Goal: Contribute content: Add original content to the website for others to see

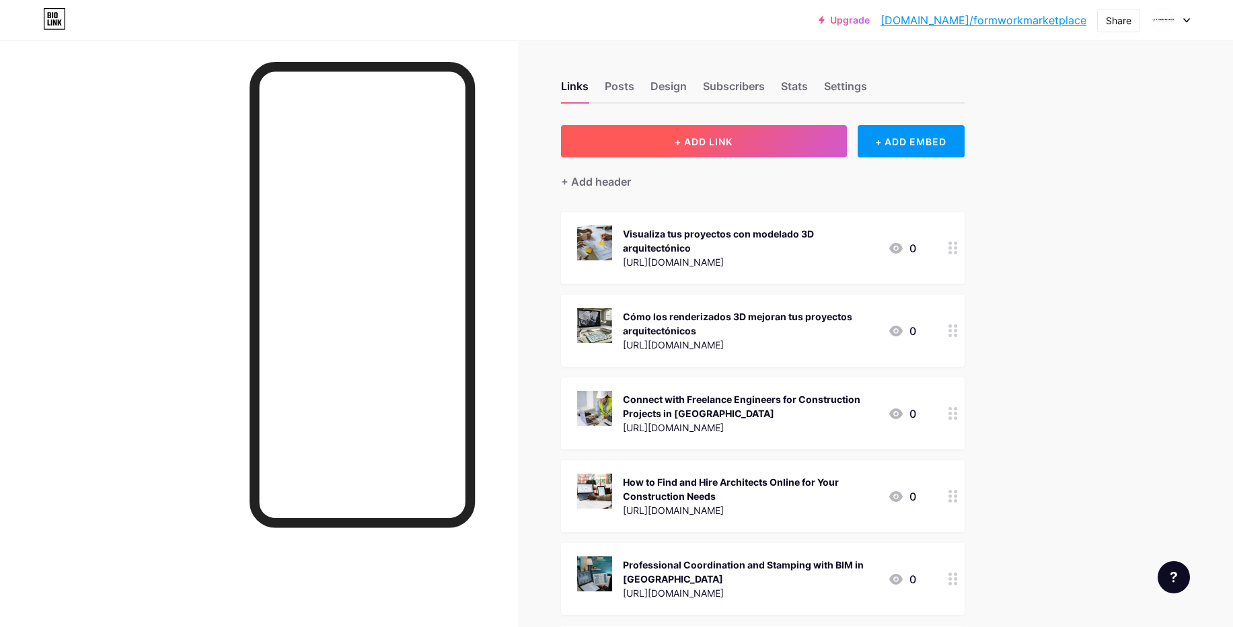
click at [715, 148] on button "+ ADD LINK" at bounding box center [704, 141] width 286 height 32
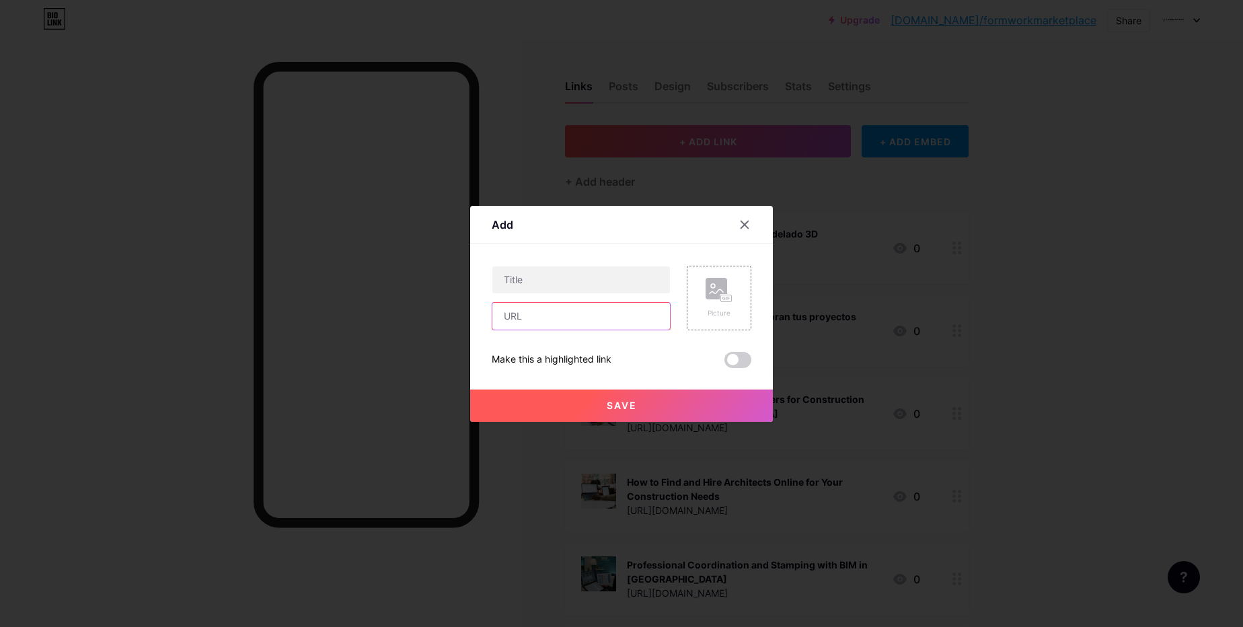
click at [599, 326] on input "text" at bounding box center [581, 316] width 178 height 27
paste input "[URL][DOMAIN_NAME]"
type input "[URL][DOMAIN_NAME]"
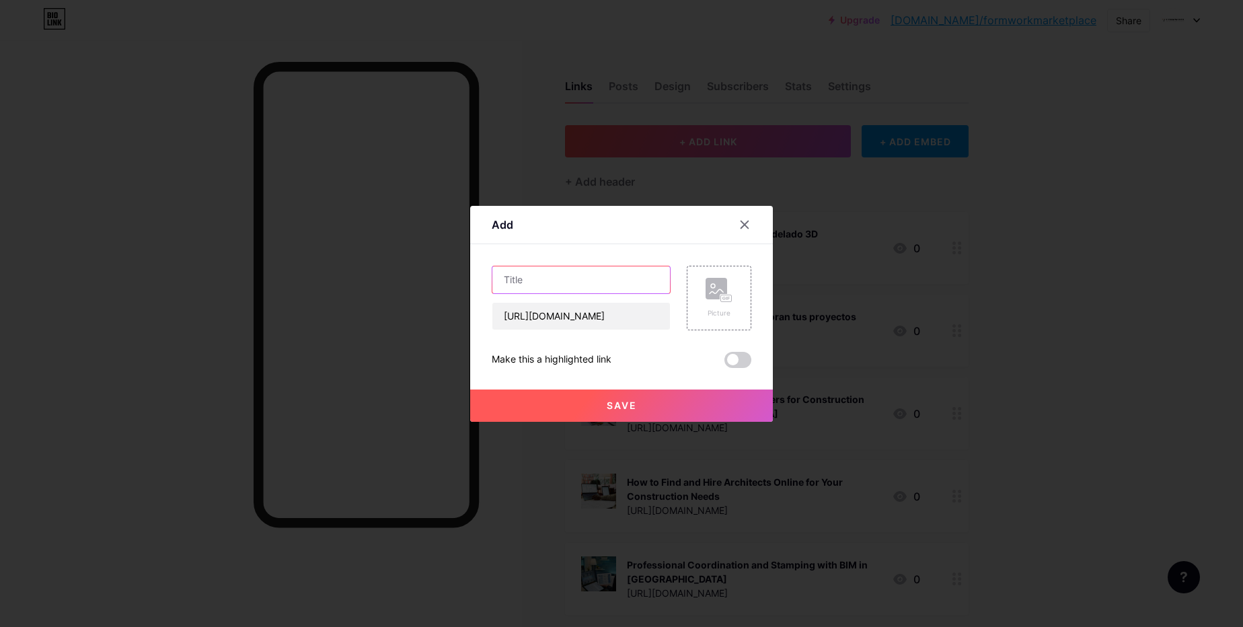
click at [564, 273] on input "text" at bounding box center [581, 279] width 178 height 27
paste input "Servicio de Modelado 3D para Arquitectura y Edificios Online"
type input "Servicio de Modelado 3D para Arquitectura y Edificios Online"
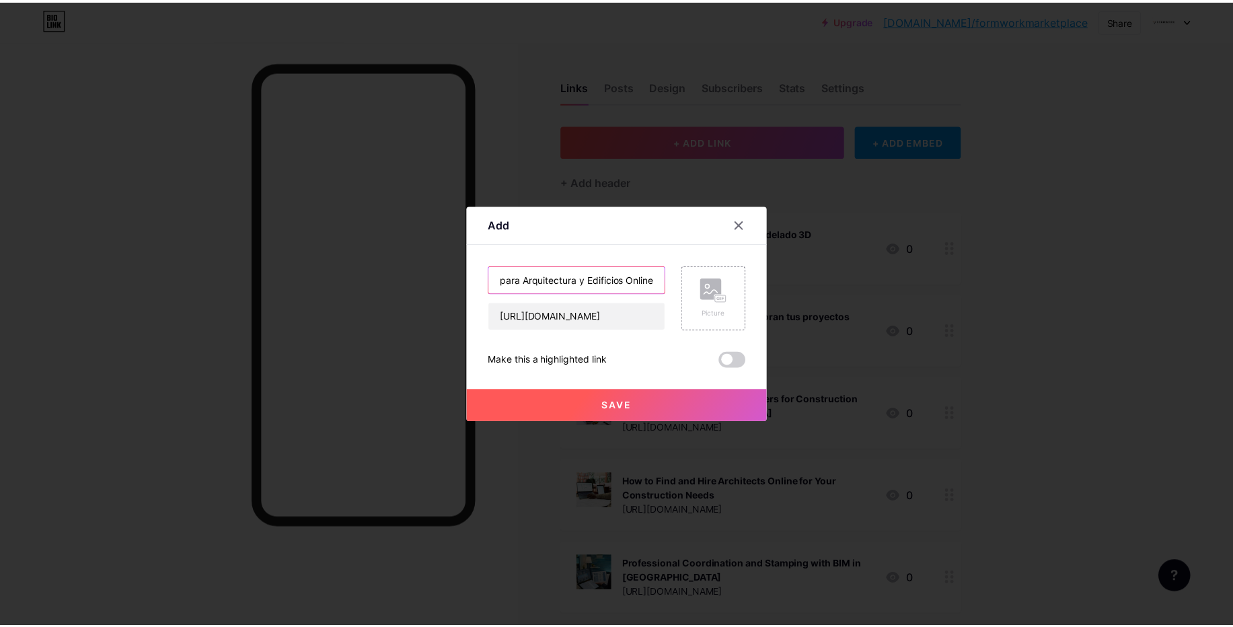
scroll to position [0, 0]
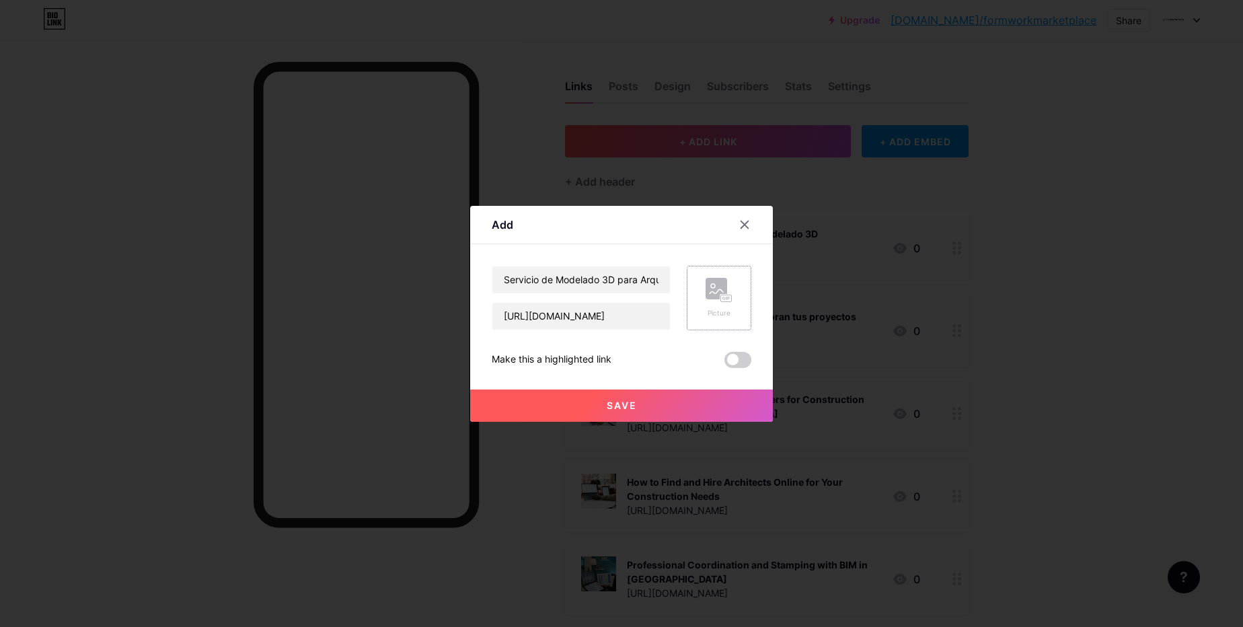
click at [730, 295] on rect at bounding box center [726, 298] width 11 height 7
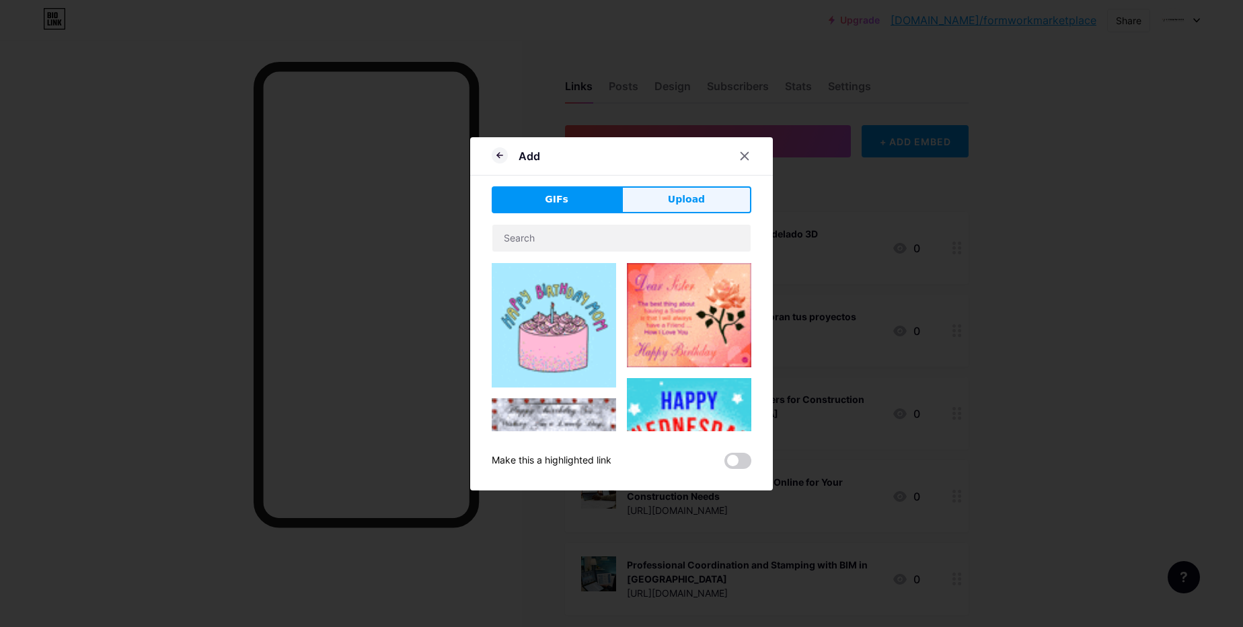
click at [693, 208] on button "Upload" at bounding box center [686, 199] width 130 height 27
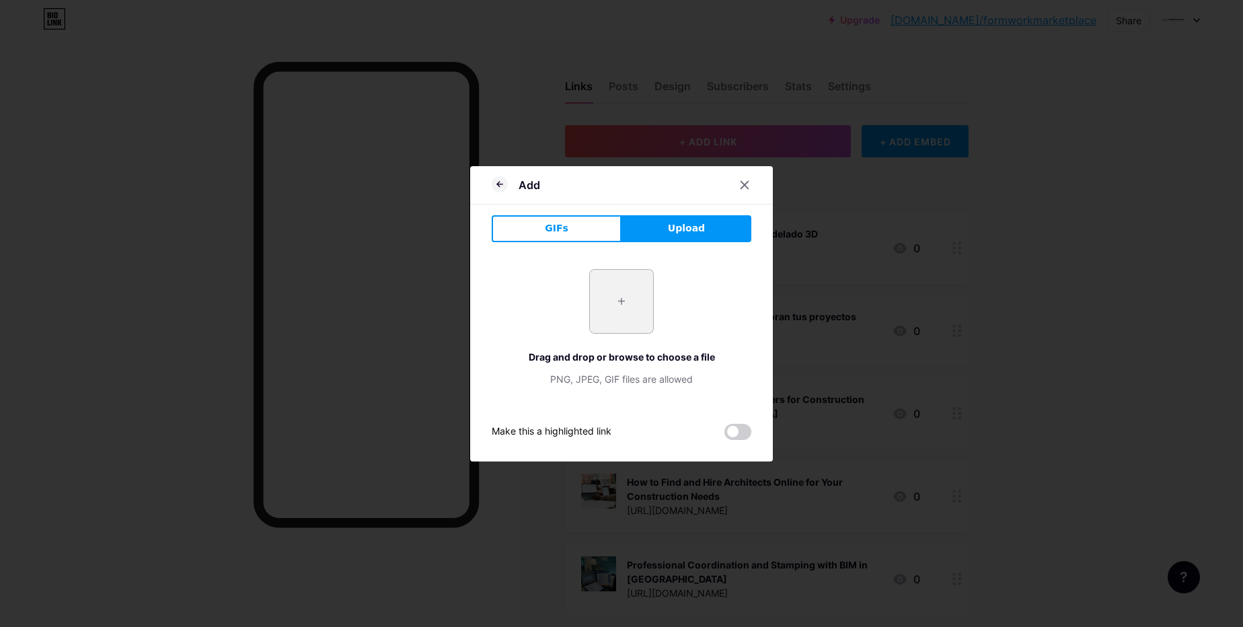
click at [620, 303] on input "file" at bounding box center [621, 301] width 63 height 63
type input "C:\fakepath\3c0ec63aca1ba615489a5d8c754121e0c3e3fa.png"
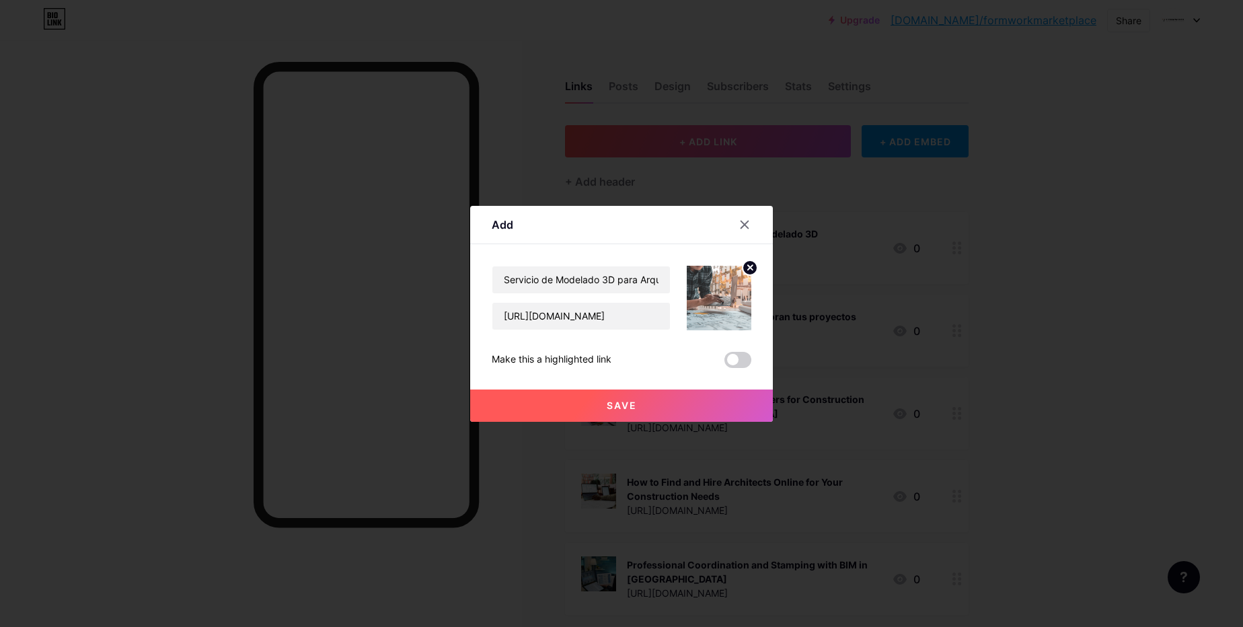
click at [739, 360] on span at bounding box center [737, 360] width 27 height 16
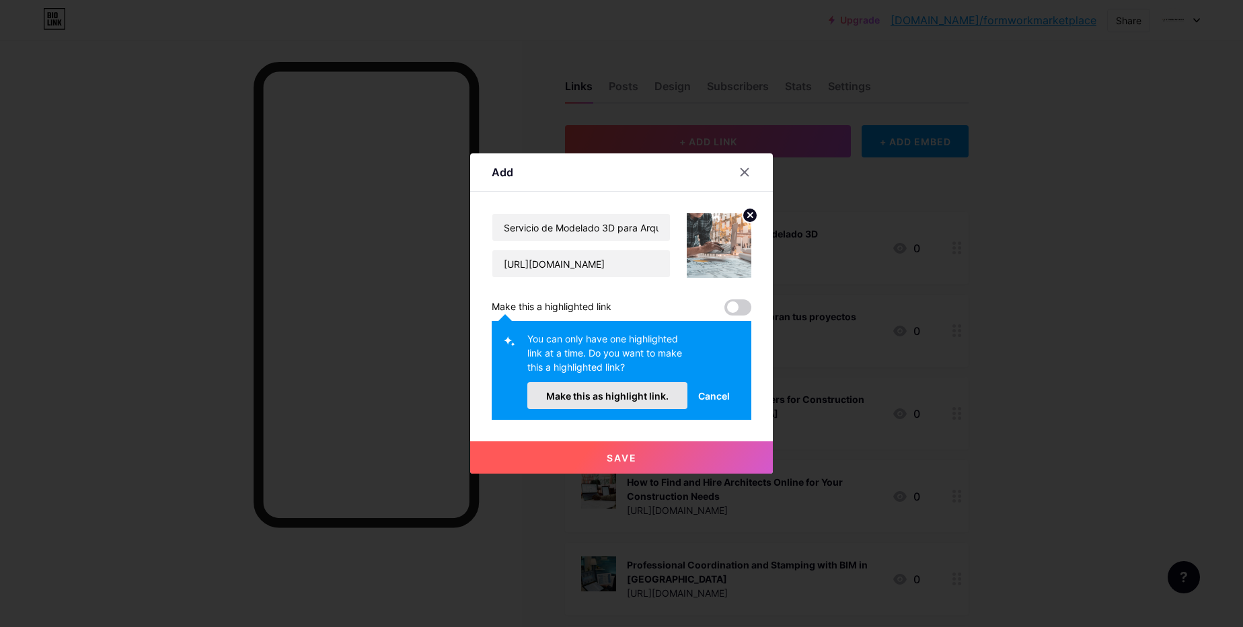
click at [654, 396] on span "Make this as highlight link." at bounding box center [607, 395] width 122 height 11
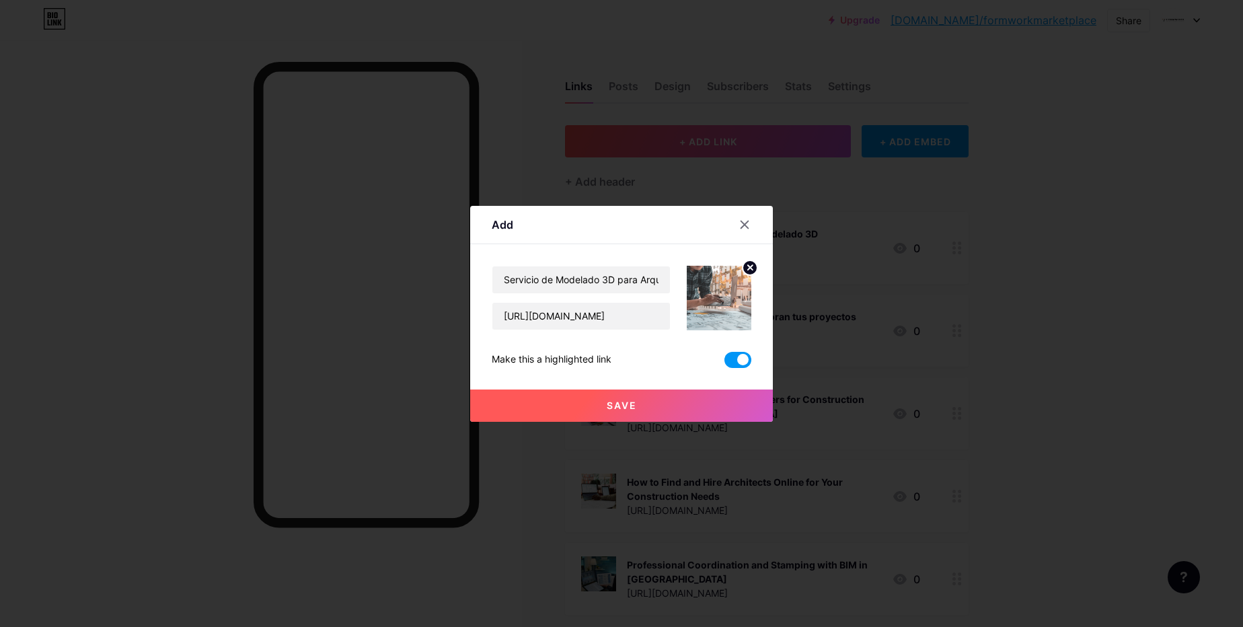
click at [658, 402] on button "Save" at bounding box center [621, 405] width 303 height 32
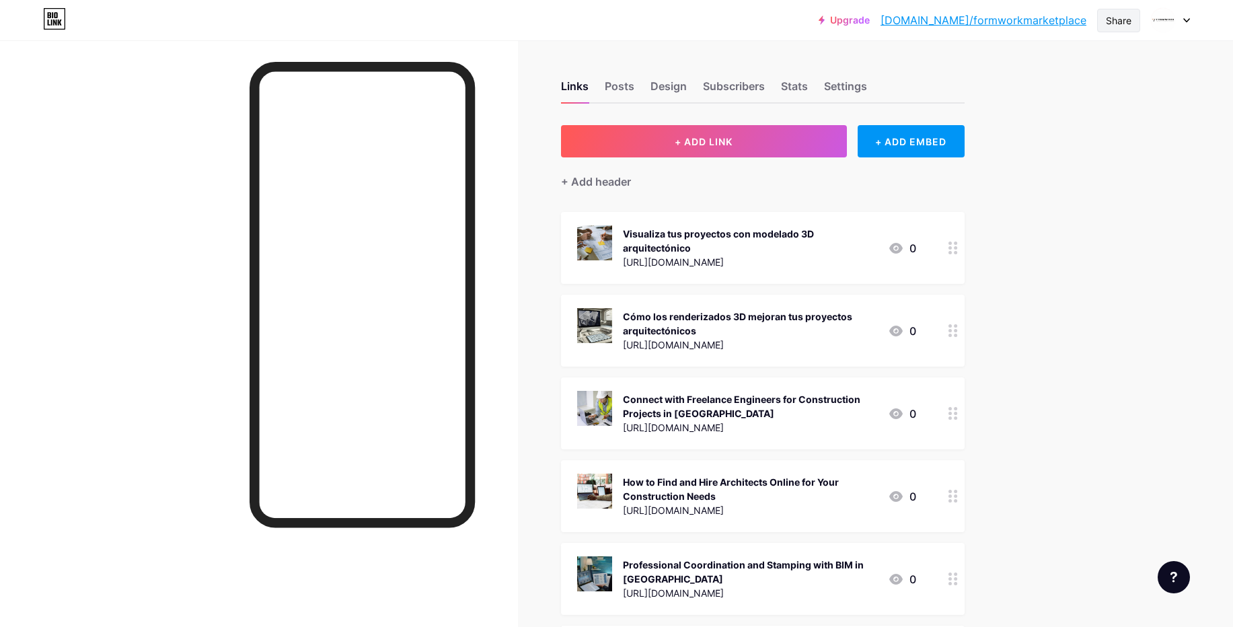
click at [1112, 22] on div "Share" at bounding box center [1119, 20] width 26 height 14
click at [1092, 67] on div "Copy link" at bounding box center [1039, 69] width 200 height 32
